Goal: Communication & Community: Connect with others

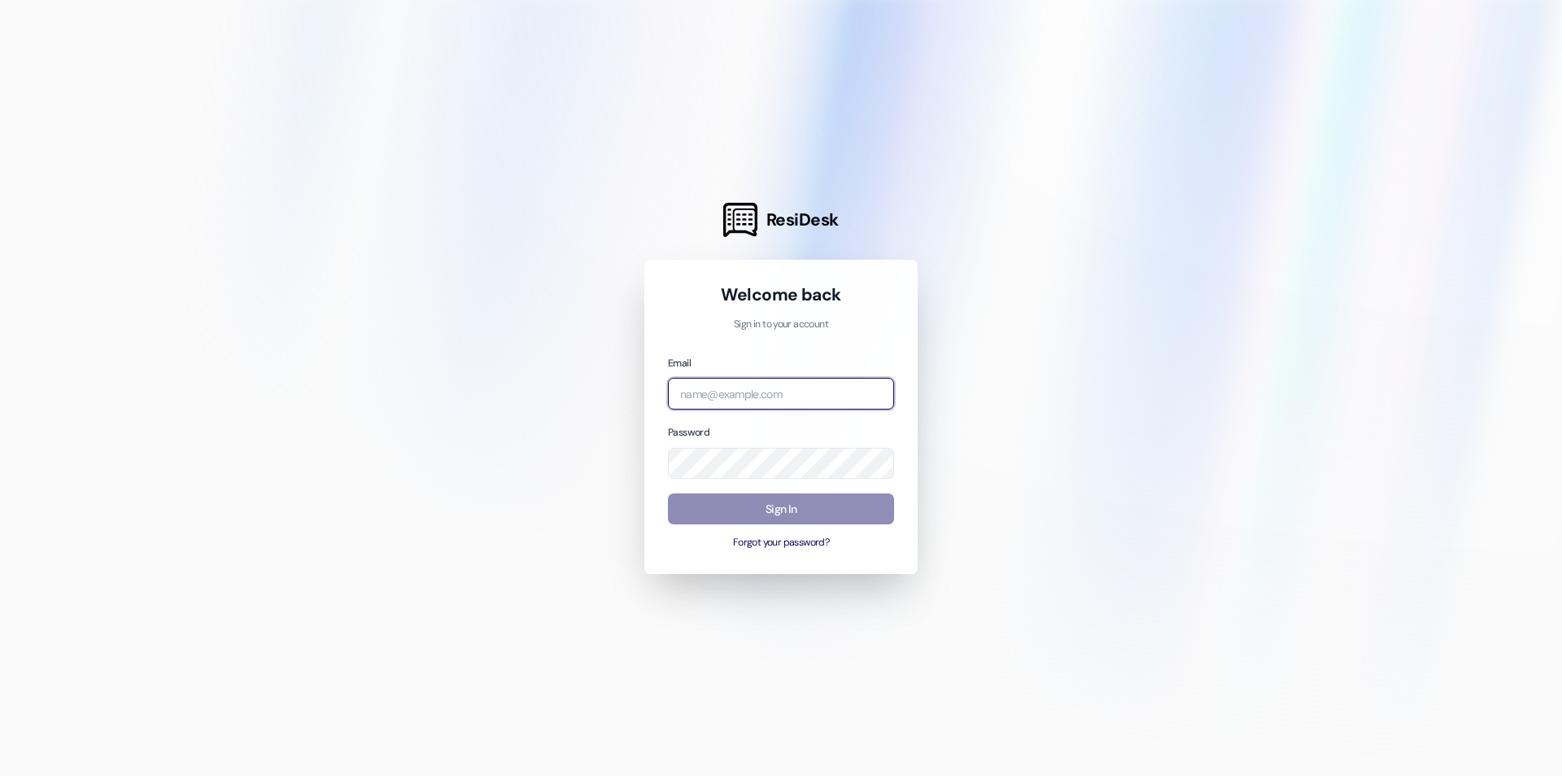
type input "[EMAIL_ADDRESS][DOMAIN_NAME]"
click at [846, 515] on button "Sign In" at bounding box center [781, 509] width 226 height 32
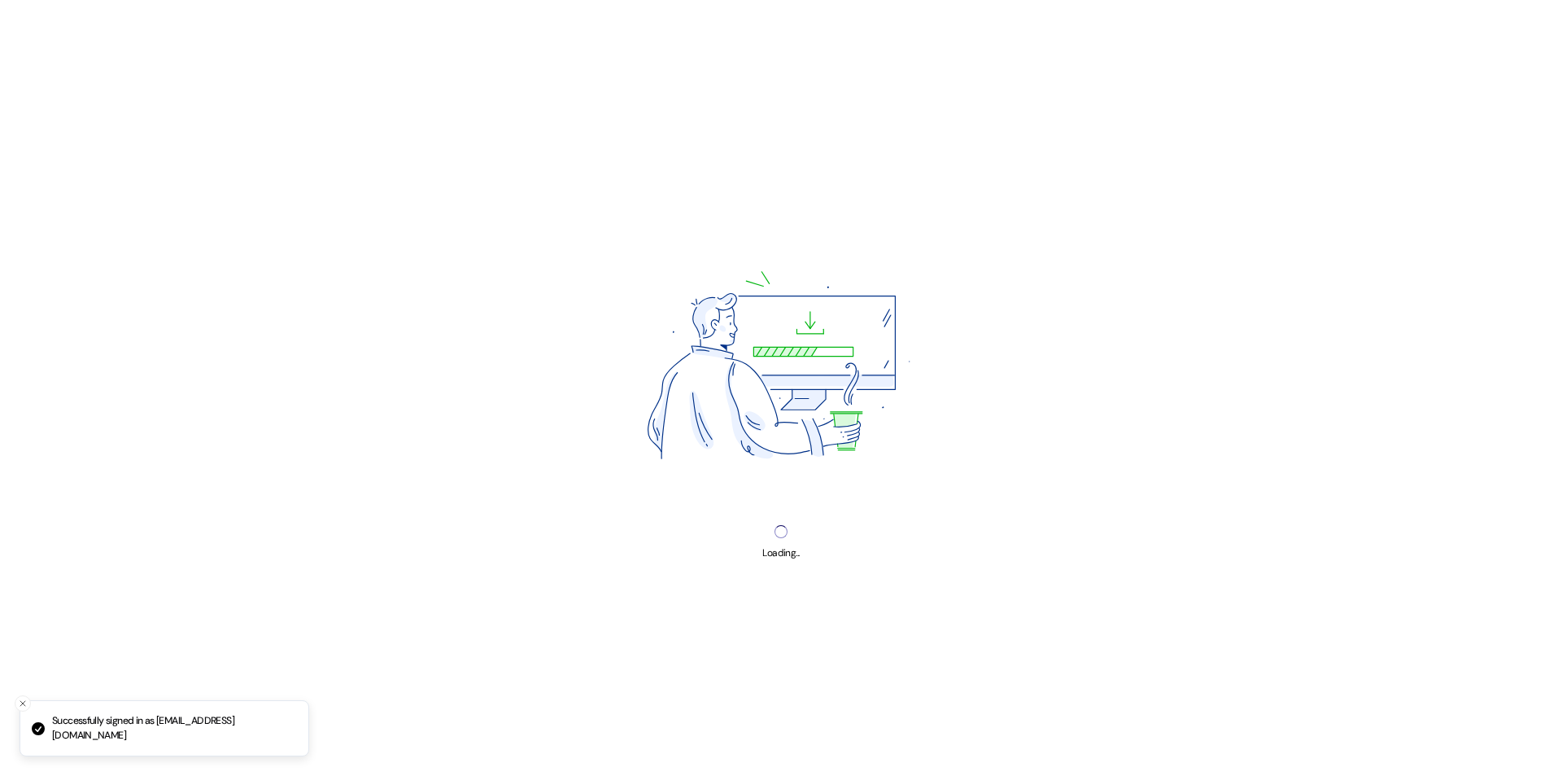
click at [846, 515] on div "Loading..." at bounding box center [781, 388] width 1562 height 776
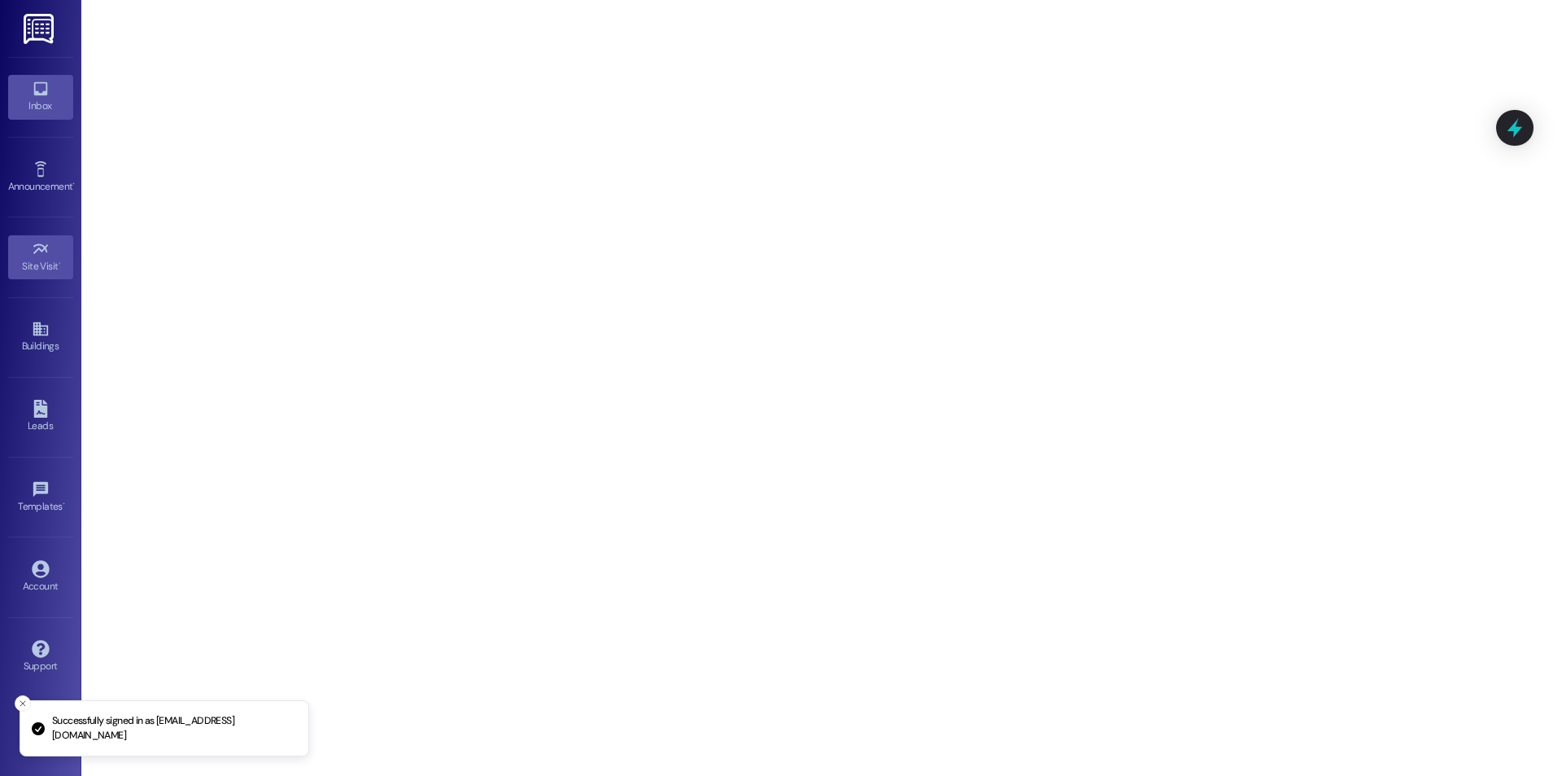
click at [45, 116] on link "Inbox" at bounding box center [40, 97] width 65 height 44
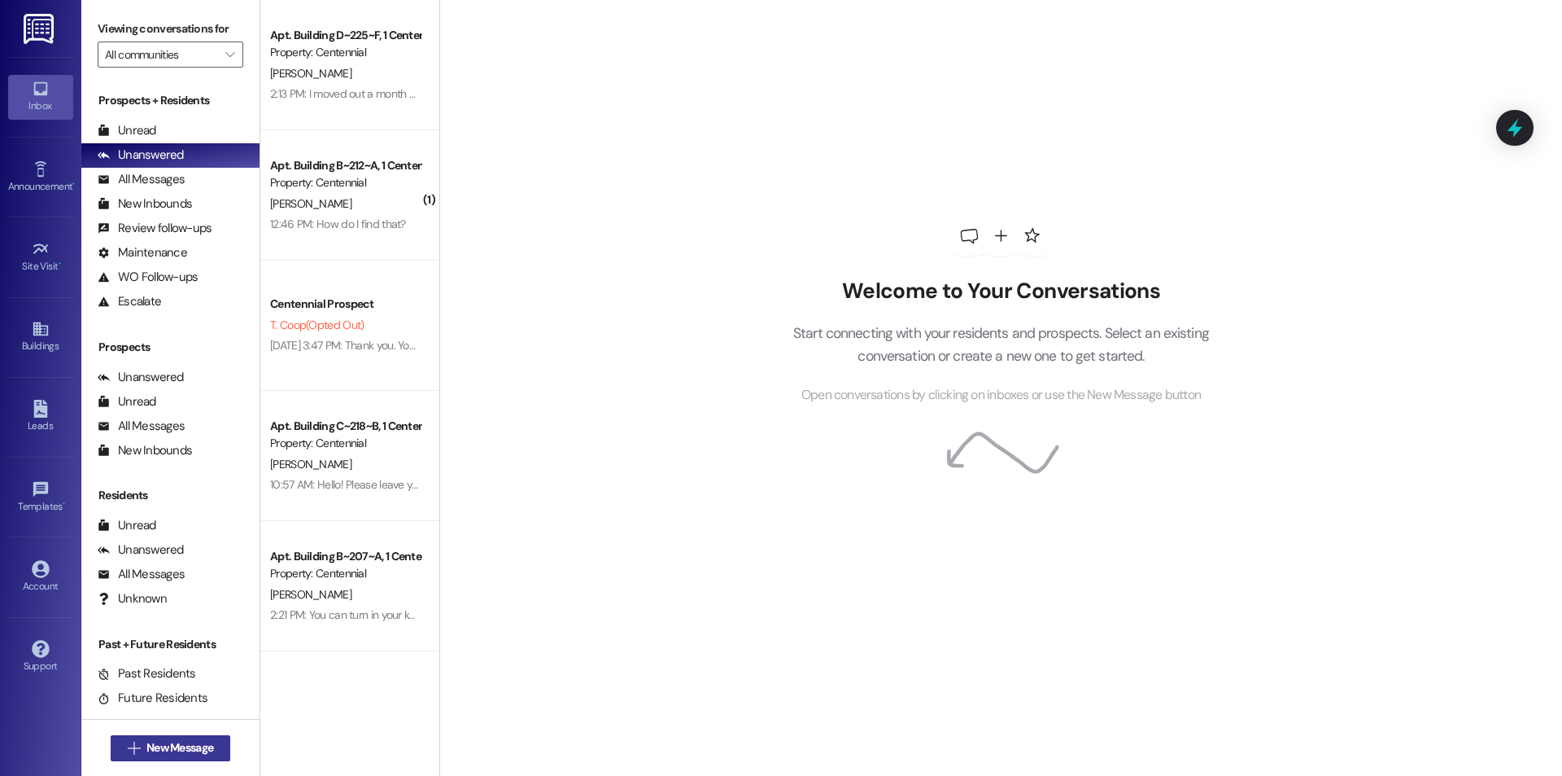
click at [169, 750] on span "New Message" at bounding box center [179, 747] width 67 height 17
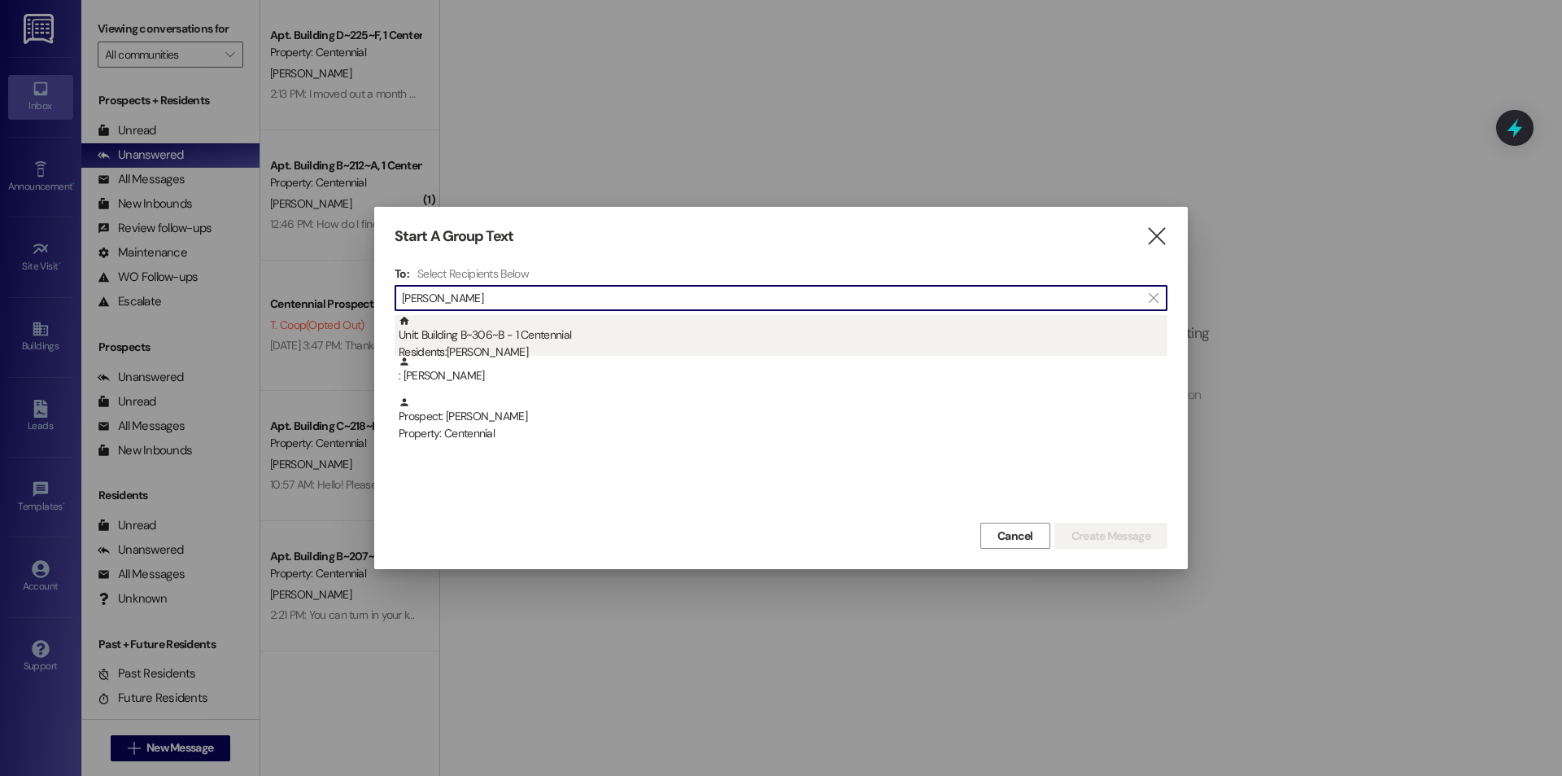
type input "[PERSON_NAME]"
click at [510, 344] on div "Residents: [PERSON_NAME]" at bounding box center [783, 351] width 769 height 17
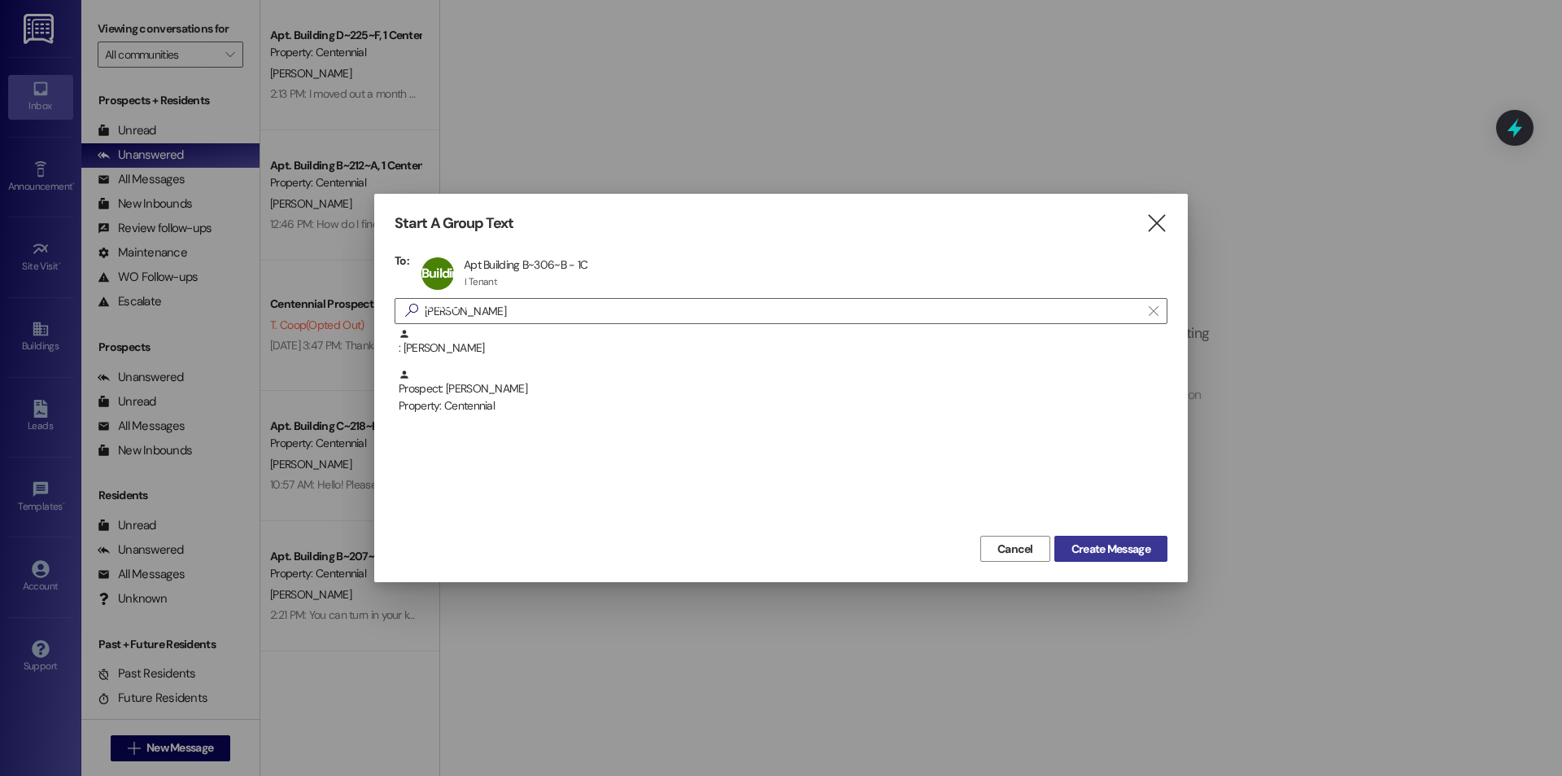
click at [1082, 550] on span "Create Message" at bounding box center [1111, 548] width 79 height 17
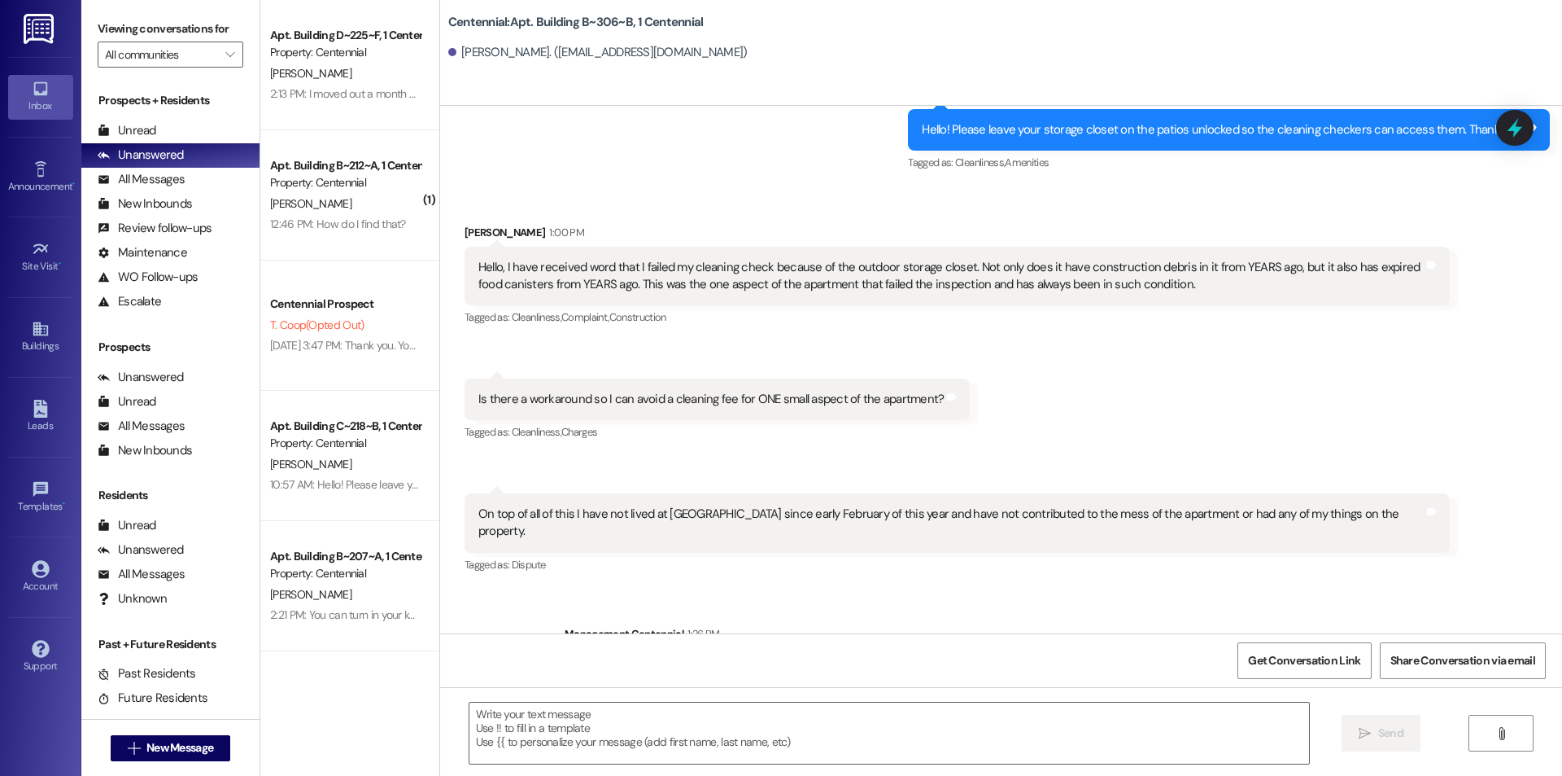
scroll to position [13009, 0]
